Goal: Transaction & Acquisition: Book appointment/travel/reservation

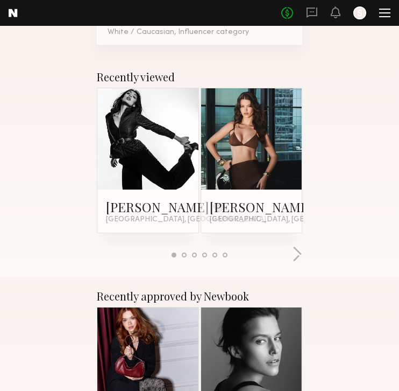
scroll to position [225, 0]
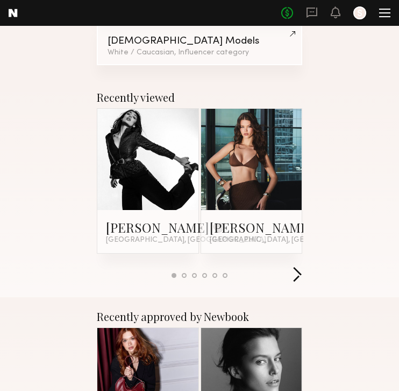
click at [300, 266] on button "button" at bounding box center [297, 275] width 10 height 18
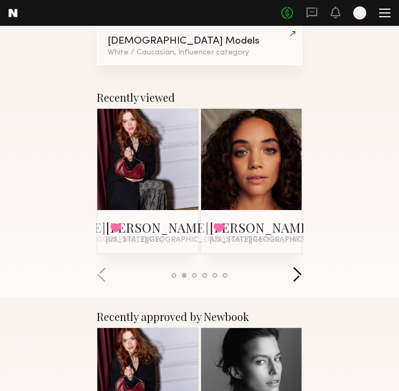
click at [300, 266] on button "button" at bounding box center [297, 275] width 10 height 18
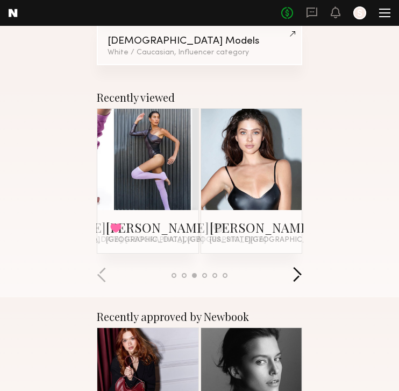
click at [300, 266] on button "button" at bounding box center [297, 275] width 10 height 18
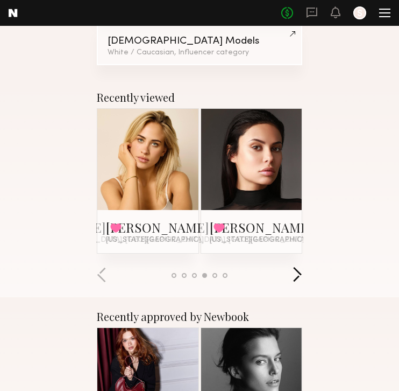
click at [300, 266] on button "button" at bounding box center [297, 275] width 10 height 18
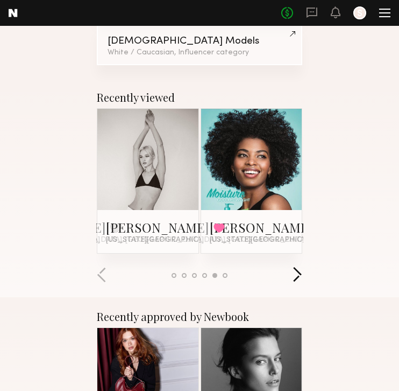
click at [300, 266] on button "button" at bounding box center [297, 275] width 10 height 18
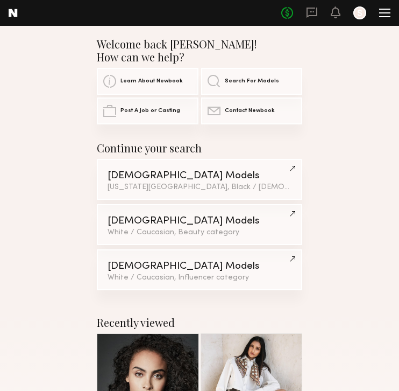
scroll to position [0, 0]
click at [380, 13] on div at bounding box center [385, 13] width 11 height 9
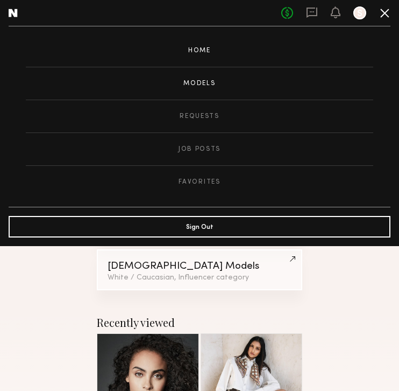
click at [192, 83] on link "Models" at bounding box center [200, 83] width 348 height 32
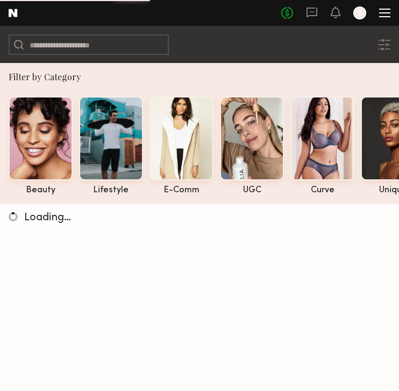
click at [383, 10] on div at bounding box center [385, 13] width 11 height 9
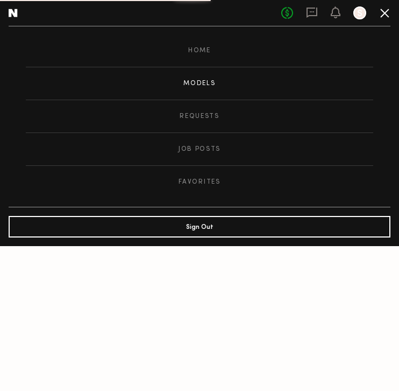
click at [362, 18] on div at bounding box center [360, 12] width 13 height 13
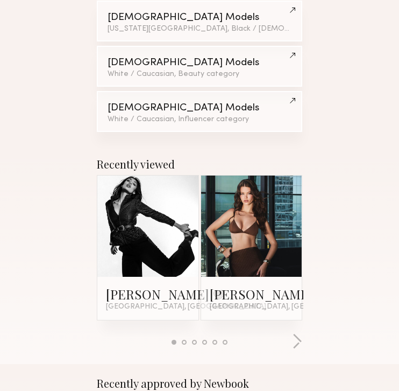
scroll to position [216, 0]
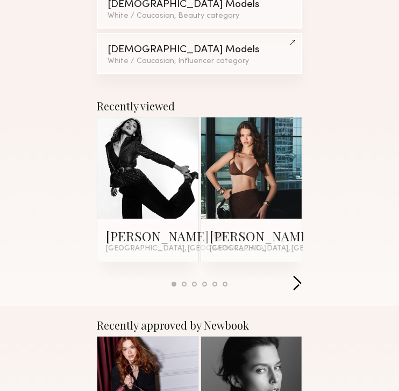
click at [298, 275] on button "button" at bounding box center [297, 284] width 10 height 18
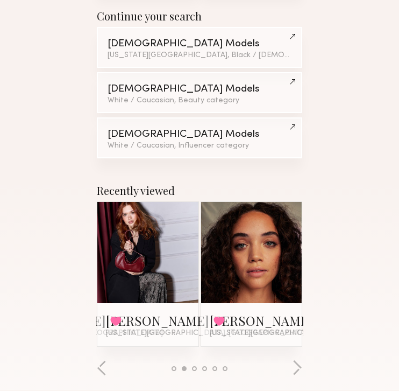
scroll to position [166, 0]
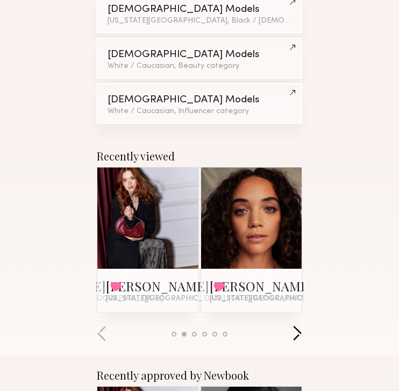
click at [301, 325] on button "button" at bounding box center [297, 334] width 10 height 18
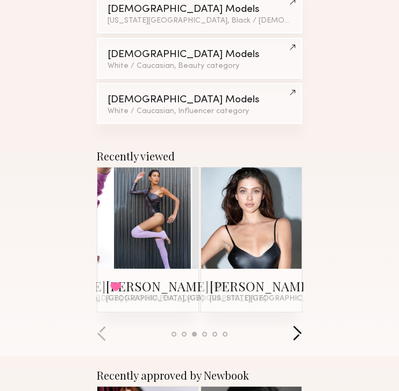
click at [300, 325] on button "button" at bounding box center [297, 334] width 10 height 18
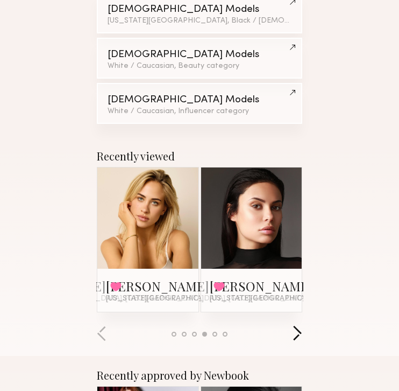
click at [300, 325] on button "button" at bounding box center [297, 334] width 10 height 18
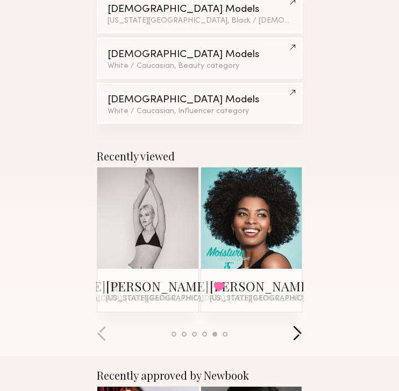
click at [299, 325] on button "button" at bounding box center [297, 334] width 10 height 18
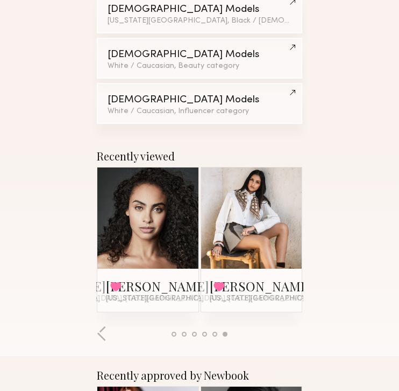
click at [297, 325] on div at bounding box center [200, 334] width 206 height 18
click at [99, 325] on button "button" at bounding box center [102, 334] width 10 height 18
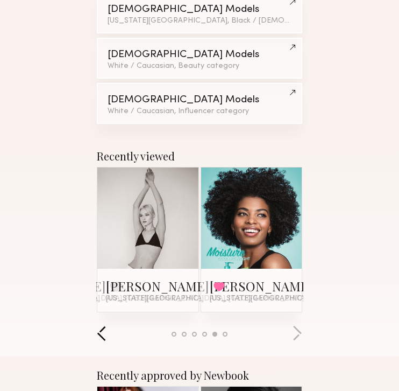
click at [99, 325] on button "button" at bounding box center [102, 334] width 10 height 18
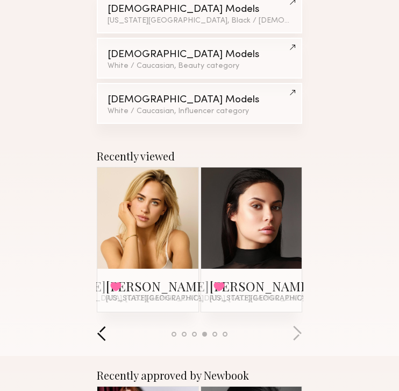
click at [99, 325] on button "button" at bounding box center [102, 334] width 10 height 18
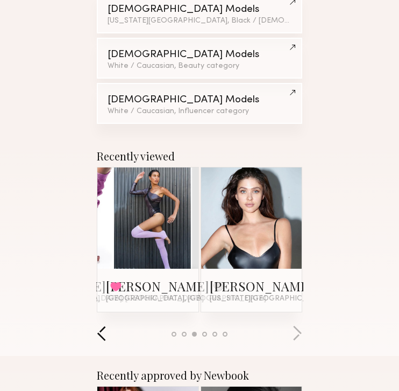
click at [99, 325] on button "button" at bounding box center [102, 334] width 10 height 18
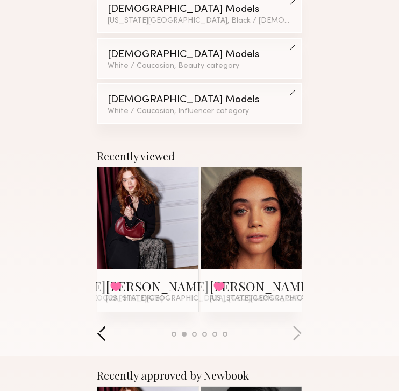
click at [99, 325] on button "button" at bounding box center [102, 334] width 10 height 18
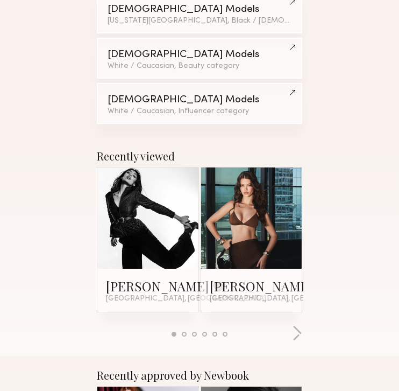
click at [99, 325] on div at bounding box center [200, 334] width 206 height 18
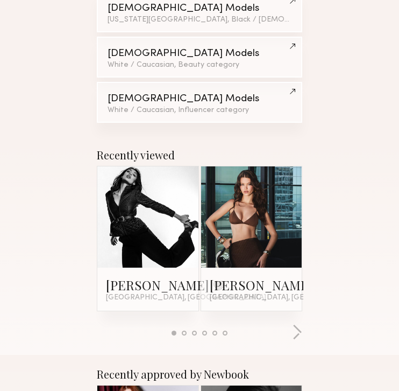
click at [147, 227] on link at bounding box center [148, 216] width 32 height 101
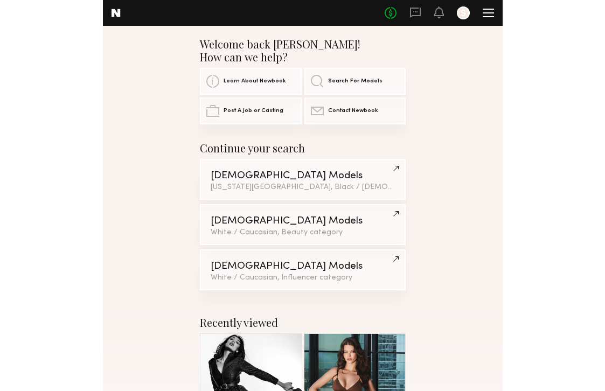
scroll to position [0, 0]
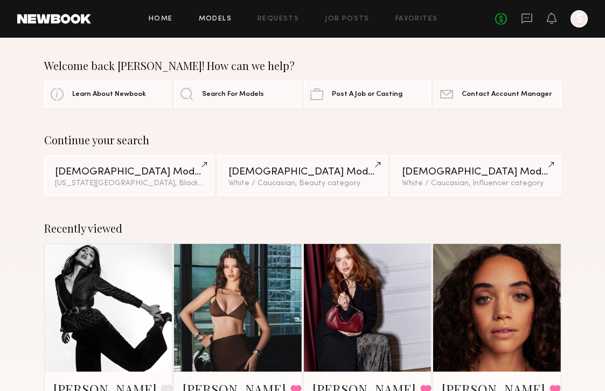
click at [215, 20] on link "Models" at bounding box center [215, 19] width 33 height 7
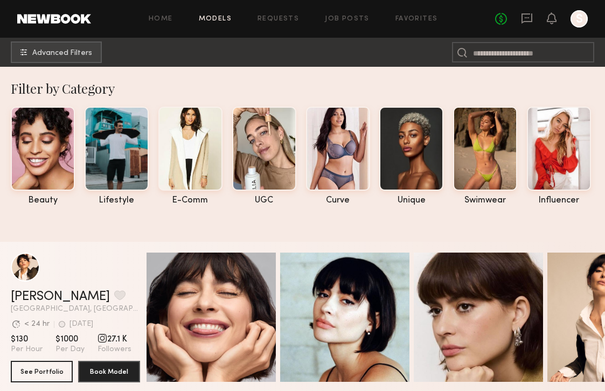
click at [399, 19] on div at bounding box center [578, 18] width 17 height 17
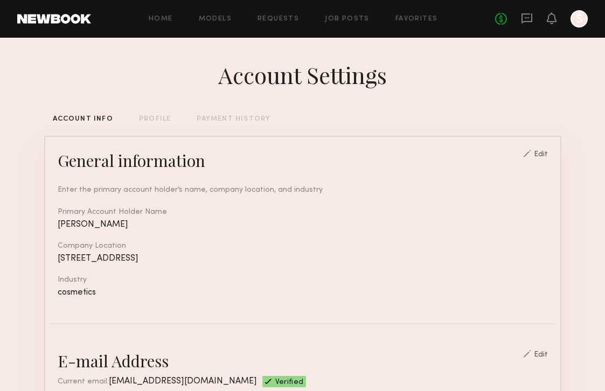
click at [152, 117] on div "PROFILE" at bounding box center [155, 119] width 32 height 7
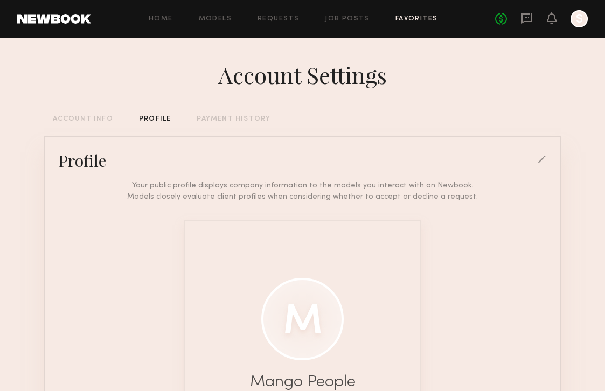
click at [399, 21] on link "Favorites" at bounding box center [416, 19] width 43 height 7
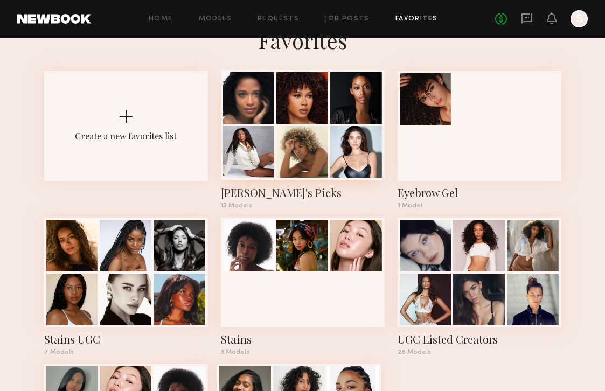
scroll to position [37, 0]
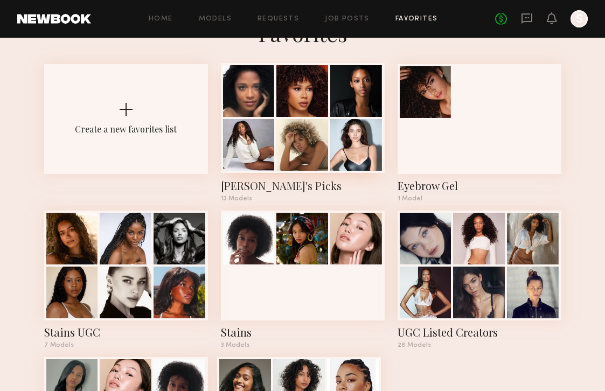
click at [249, 191] on div "[PERSON_NAME]'s Picks" at bounding box center [303, 185] width 164 height 15
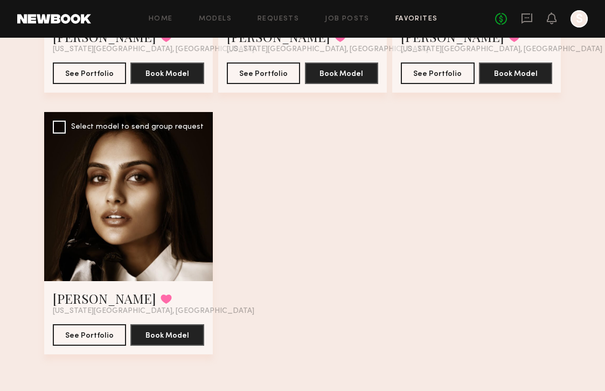
scroll to position [1058, 0]
click at [108, 228] on div at bounding box center [128, 196] width 169 height 169
click at [71, 298] on link "[PERSON_NAME]" at bounding box center [104, 298] width 103 height 17
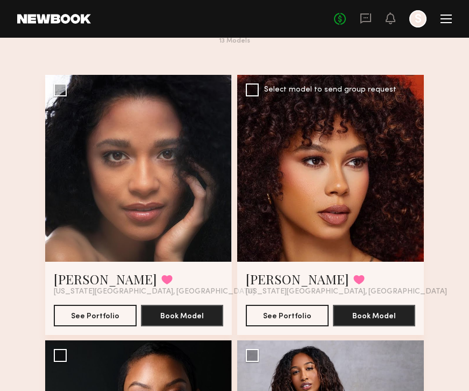
scroll to position [81, 0]
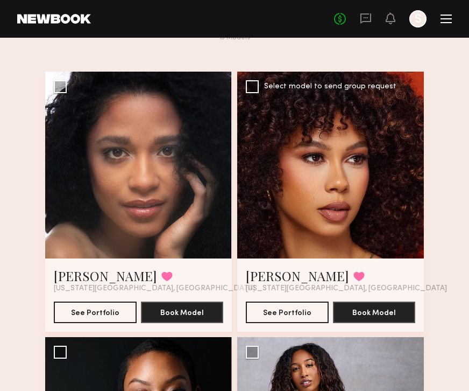
click at [278, 151] on div at bounding box center [330, 165] width 187 height 187
click at [342, 293] on div "See Portfolio Book Model" at bounding box center [331, 308] width 170 height 30
click at [345, 301] on button "Book Model" at bounding box center [374, 312] width 83 height 22
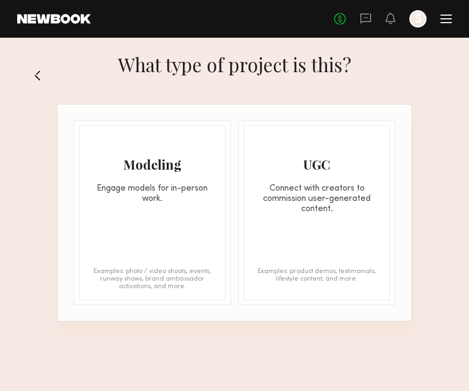
click at [176, 195] on div "Engage models for in-person work." at bounding box center [152, 194] width 145 height 20
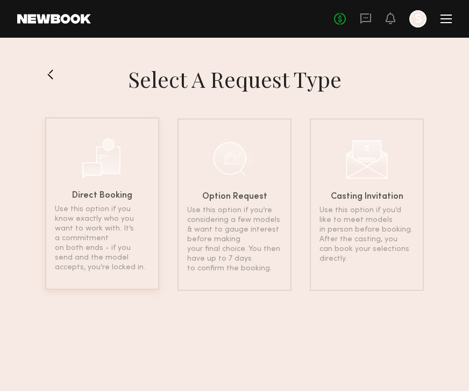
click at [87, 270] on p "Use this option if you know exactly who you want to work with. It’s a commitmen…" at bounding box center [102, 239] width 95 height 68
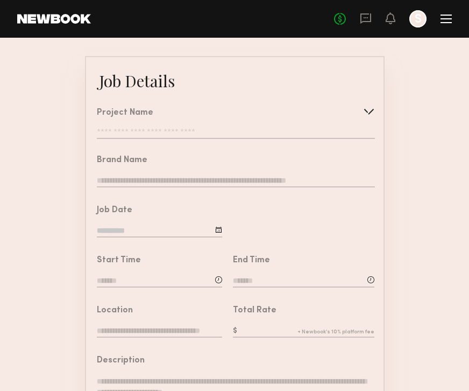
scroll to position [18, 0]
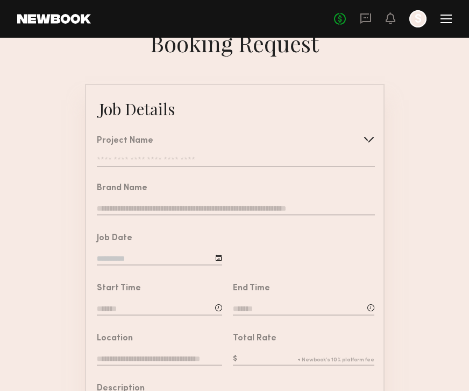
click at [118, 158] on input "text" at bounding box center [236, 161] width 278 height 11
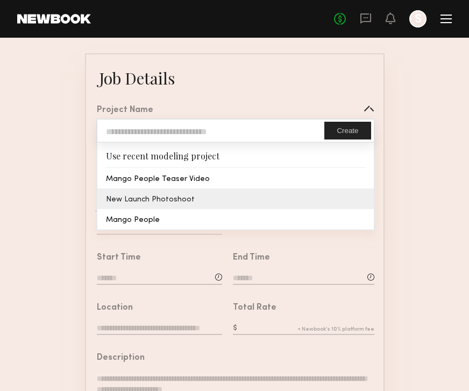
scroll to position [51, 0]
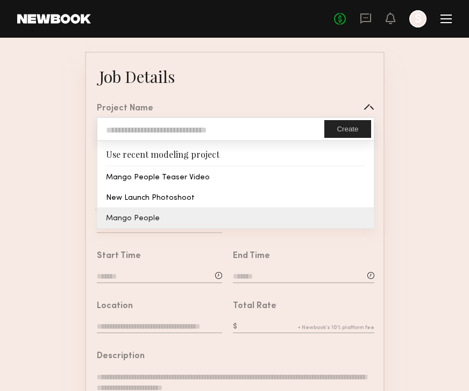
type input "**********"
type textarea "**********"
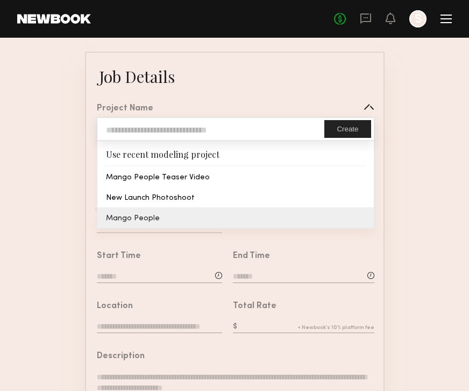
type textarea "**********"
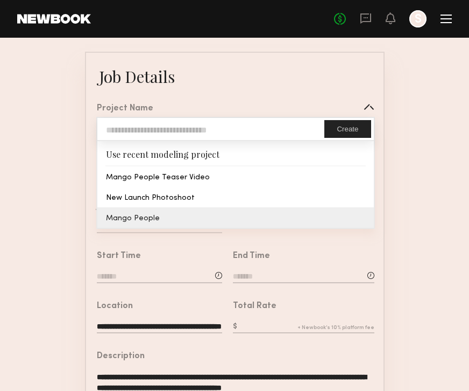
click at [143, 219] on common-border "**********" at bounding box center [235, 352] width 300 height 600
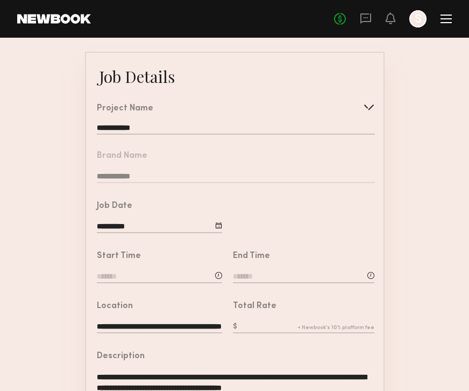
click at [132, 177] on nb-form-field "**********" at bounding box center [235, 164] width 298 height 50
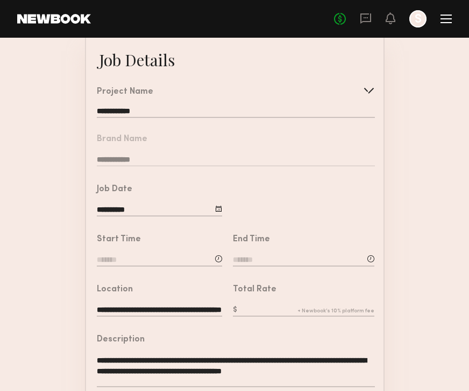
click at [130, 257] on input at bounding box center [159, 261] width 125 height 12
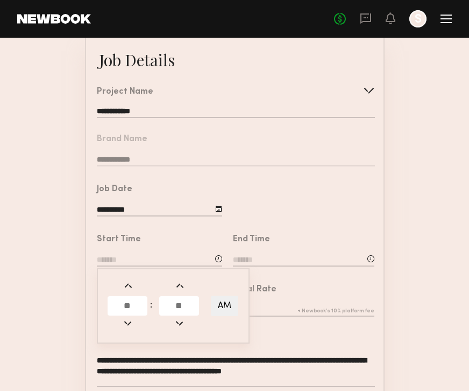
click at [139, 201] on div "**********" at bounding box center [159, 201] width 125 height 33
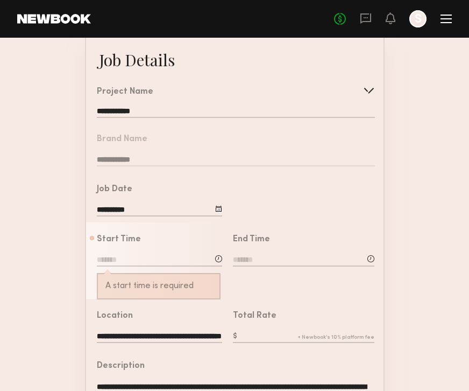
click at [139, 205] on input "**********" at bounding box center [159, 211] width 125 height 12
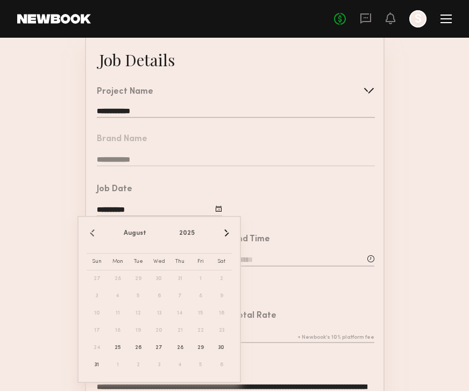
click at [156, 191] on div "Job Date" at bounding box center [159, 189] width 125 height 9
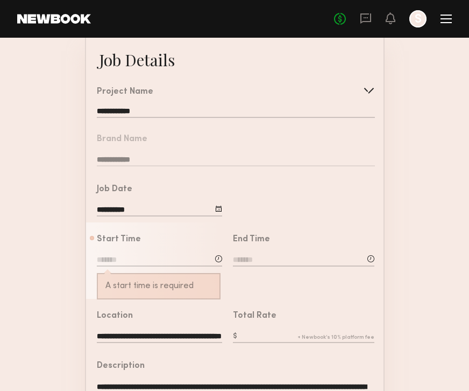
click at [252, 186] on div at bounding box center [303, 197] width 162 height 50
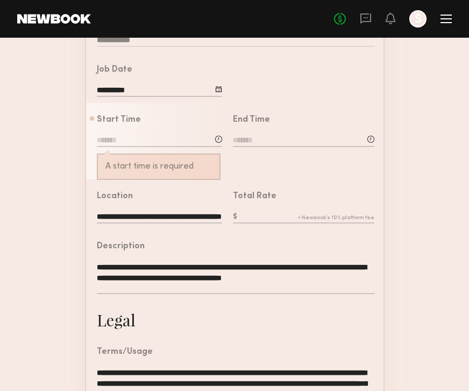
scroll to position [197, 0]
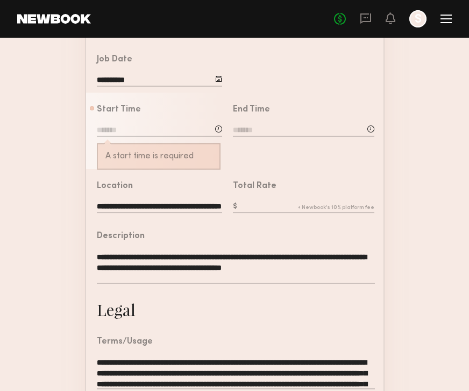
click at [197, 247] on div "**********" at bounding box center [236, 263] width 278 height 62
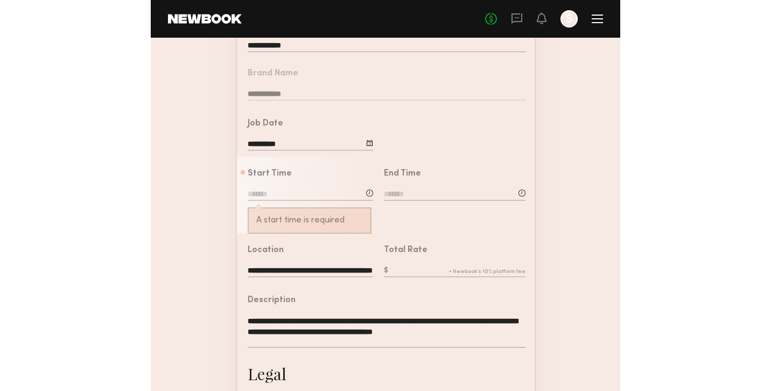
scroll to position [109, 0]
